Goal: Information Seeking & Learning: Learn about a topic

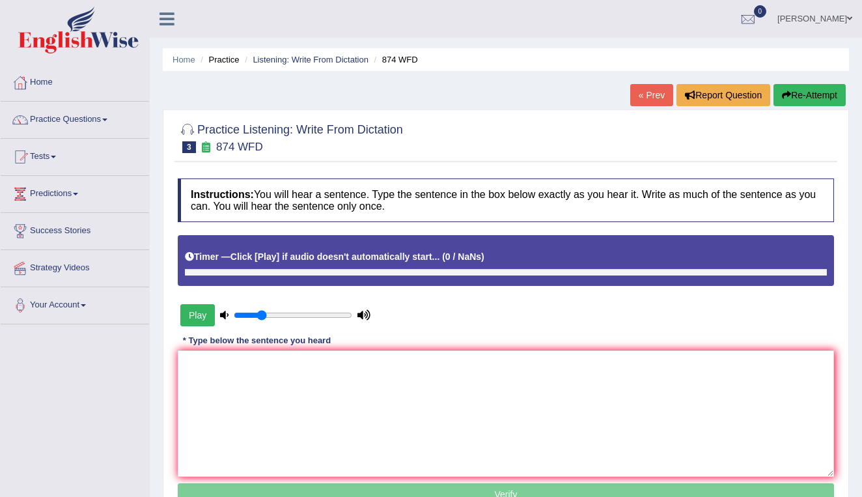
click at [201, 314] on button "Play" at bounding box center [197, 315] width 35 height 22
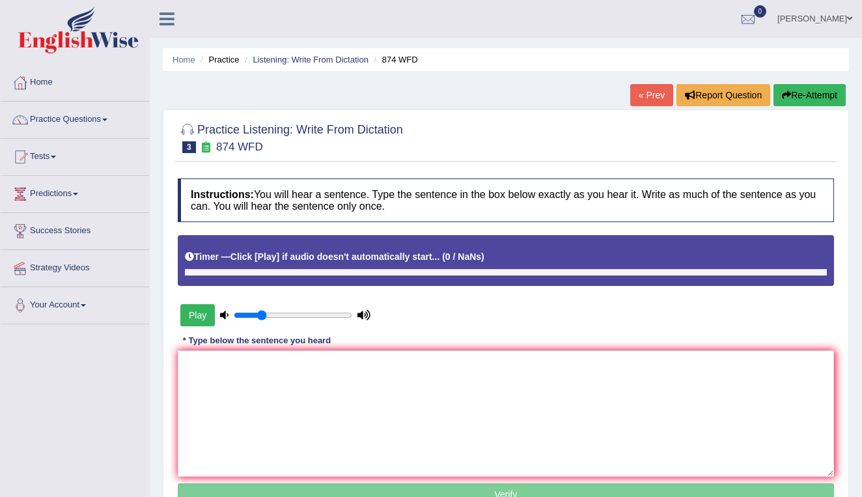
click at [201, 314] on button "Play" at bounding box center [197, 315] width 35 height 22
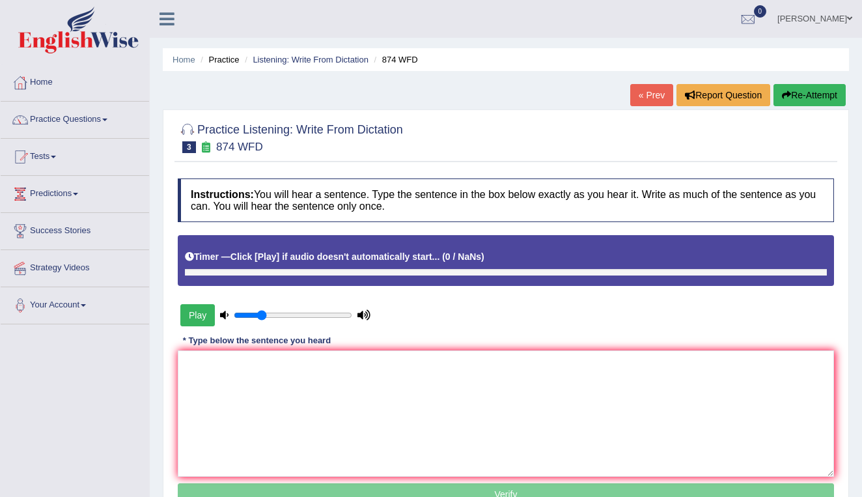
click at [201, 314] on button "Play" at bounding box center [197, 315] width 35 height 22
click at [71, 190] on link "Predictions" at bounding box center [75, 192] width 148 height 33
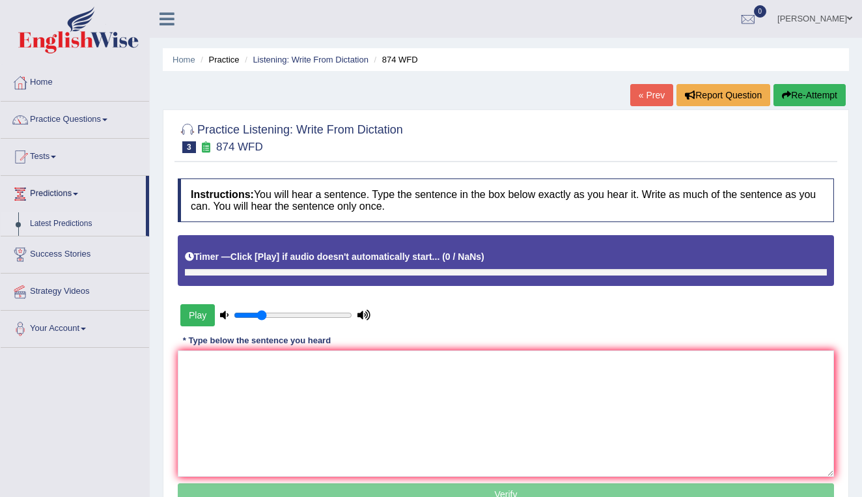
click at [77, 225] on link "Latest Predictions" at bounding box center [85, 223] width 122 height 23
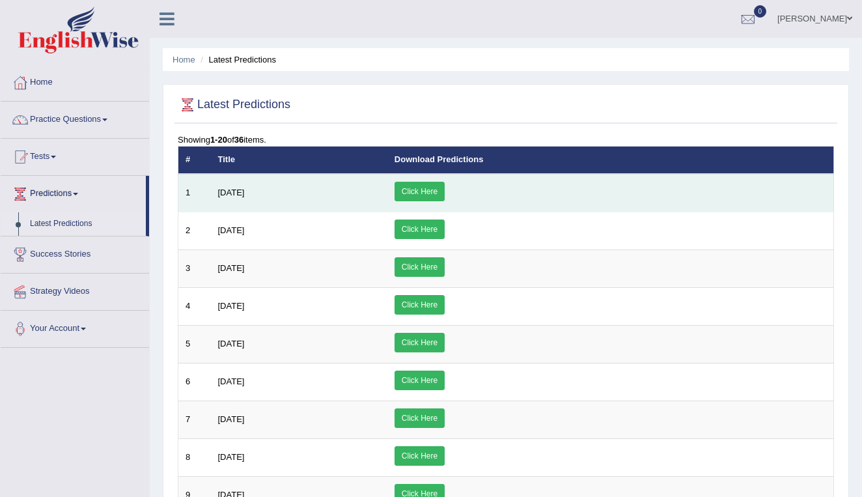
click at [445, 191] on link "Click Here" at bounding box center [420, 192] width 50 height 20
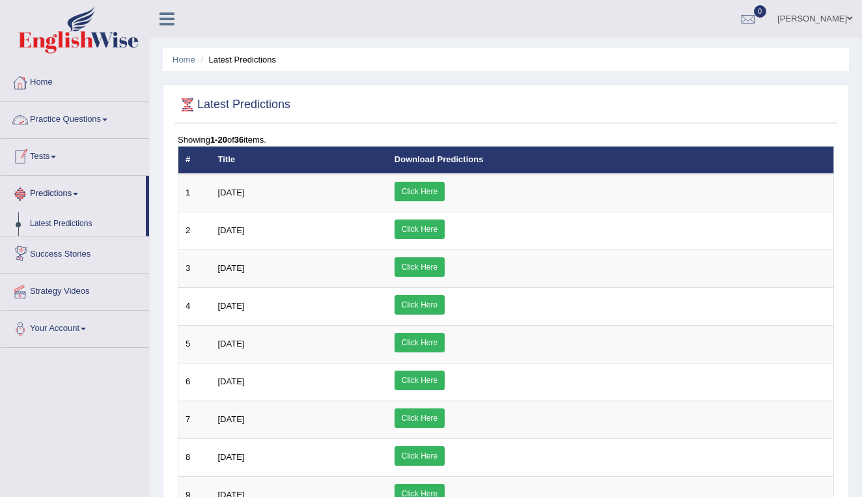
click at [42, 81] on link "Home" at bounding box center [75, 80] width 148 height 33
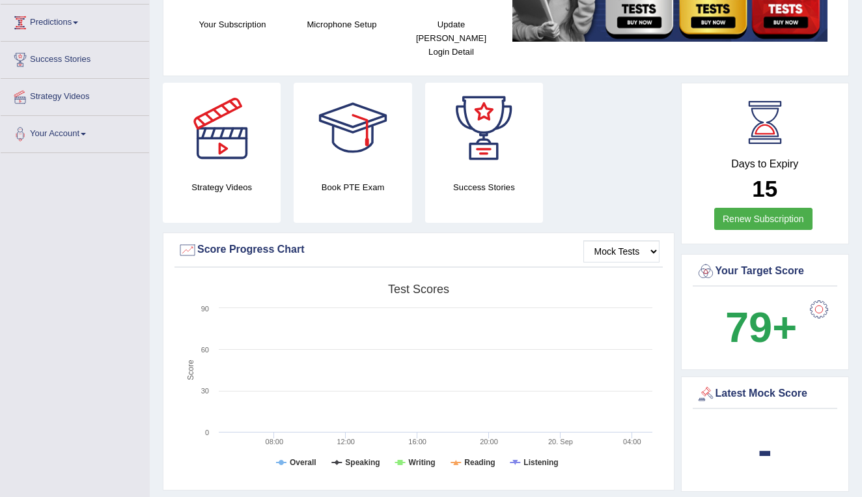
scroll to position [175, 0]
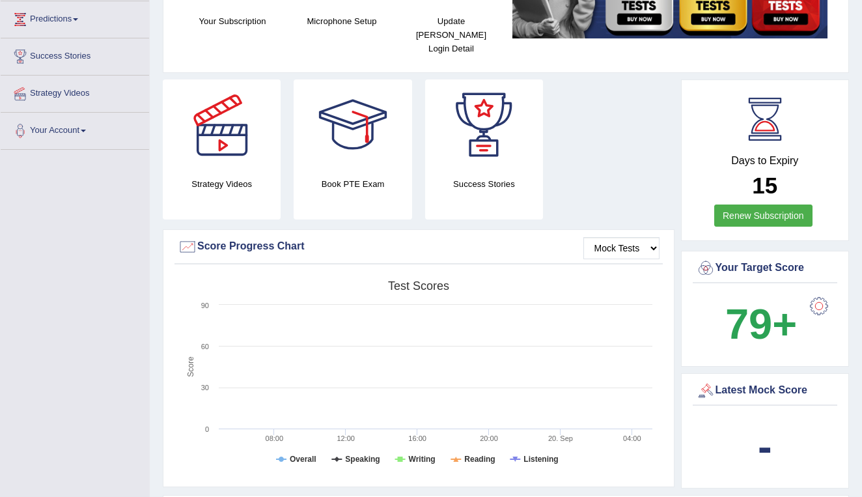
click at [821, 293] on div at bounding box center [819, 306] width 26 height 26
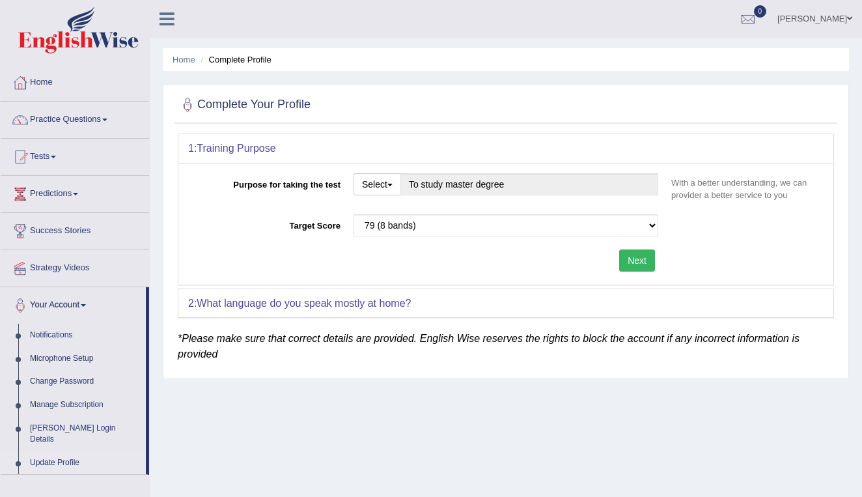
click at [645, 262] on button "Next" at bounding box center [637, 260] width 36 height 22
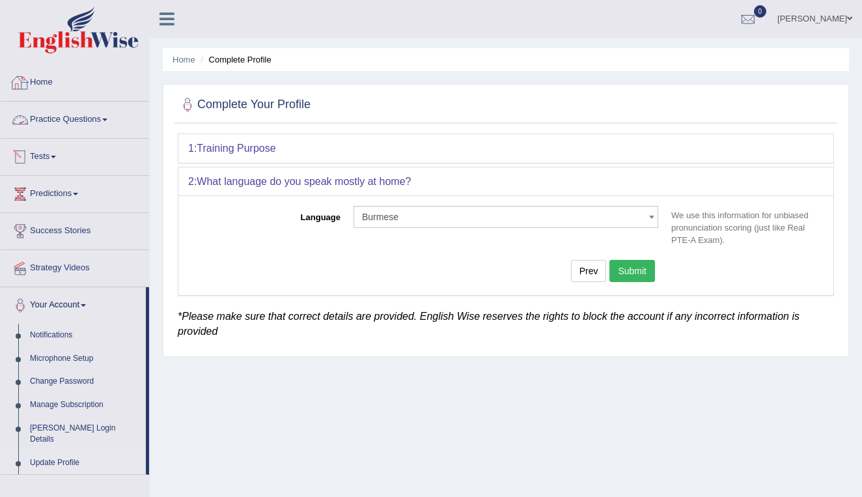
click at [42, 81] on link "Home" at bounding box center [75, 80] width 148 height 33
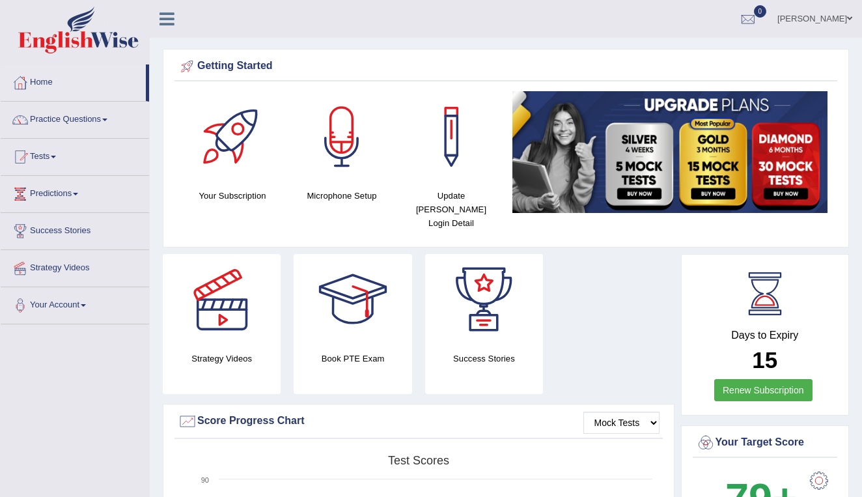
click at [342, 168] on div at bounding box center [341, 136] width 91 height 91
